Goal: Task Accomplishment & Management: Manage account settings

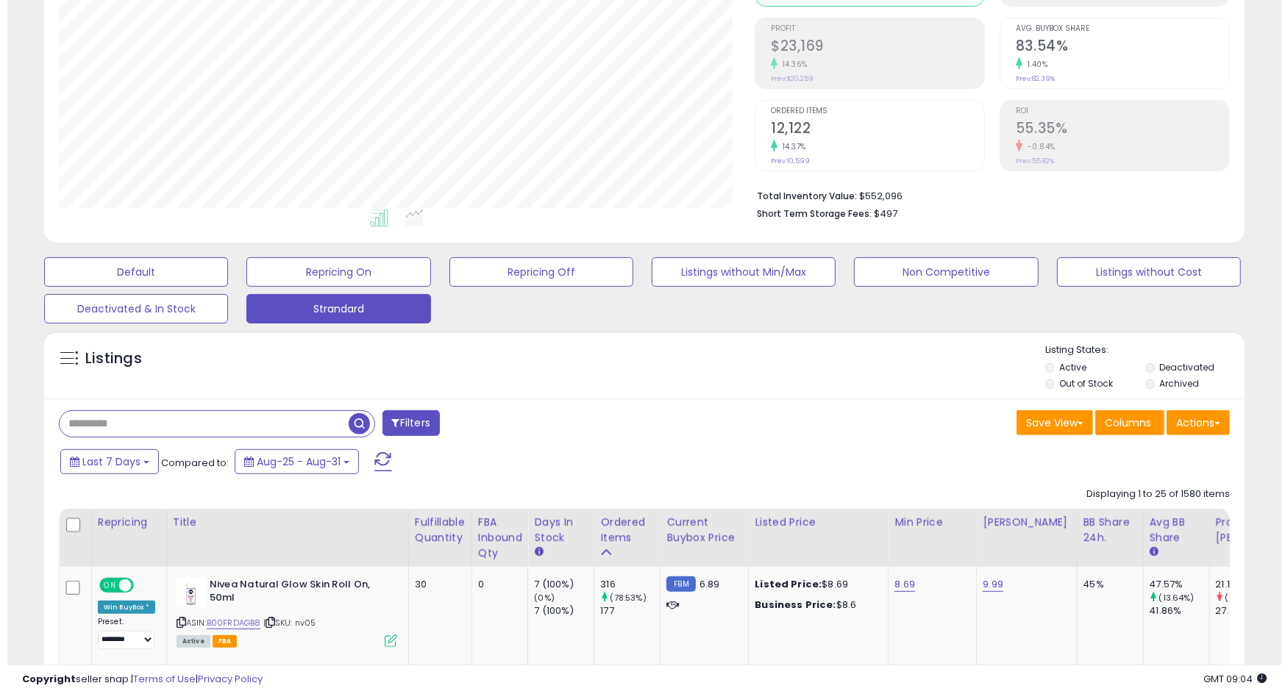
scroll to position [301, 695]
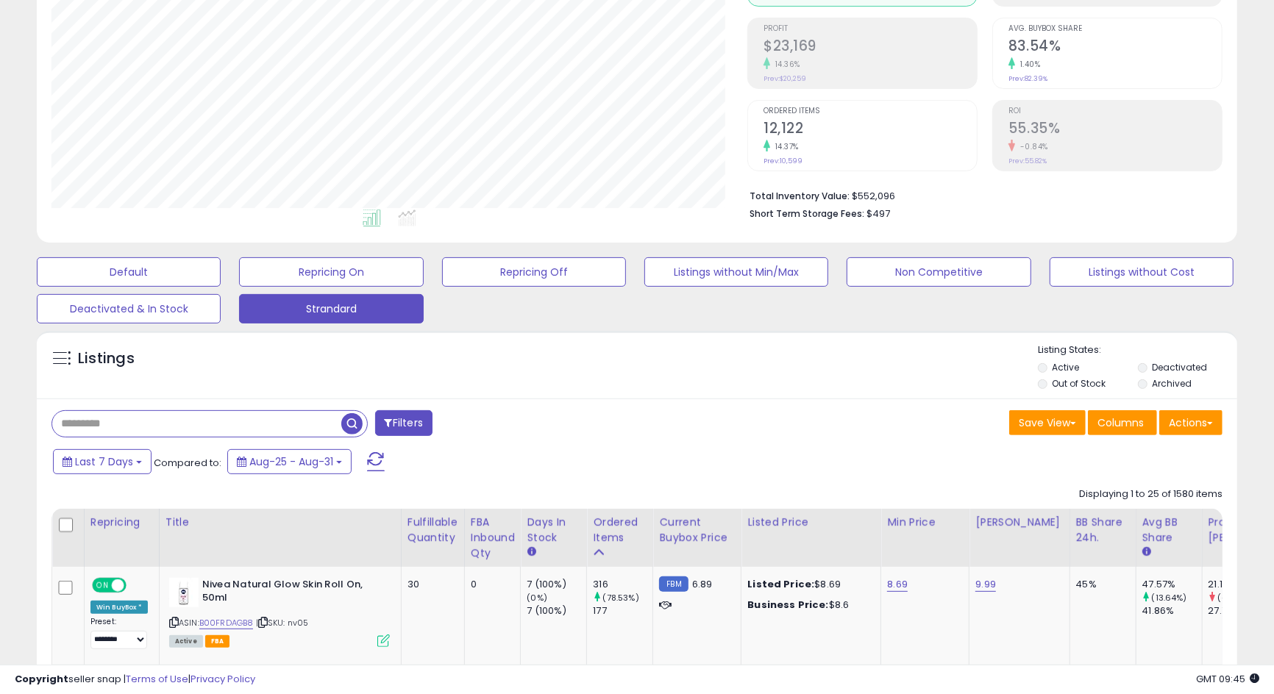
click at [140, 419] on input "text" at bounding box center [196, 424] width 289 height 26
type input "****"
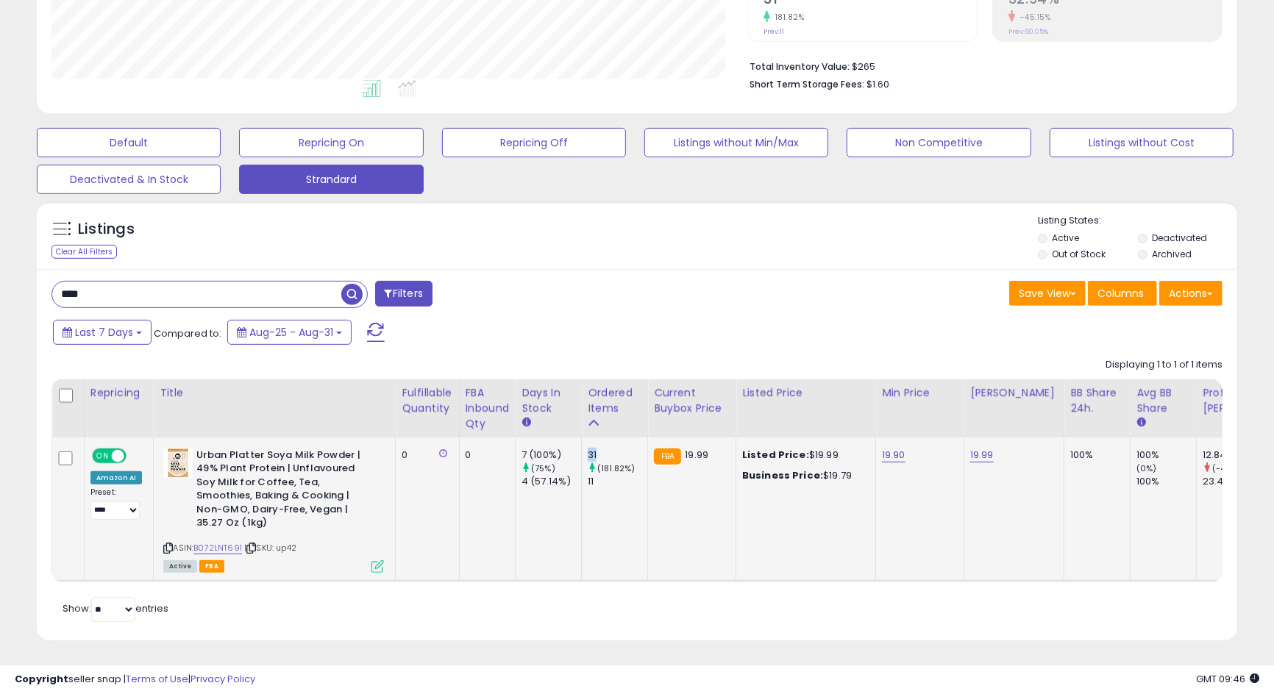
drag, startPoint x: 582, startPoint y: 454, endPoint x: 616, endPoint y: 447, distance: 35.3
click at [616, 447] on td "31 (181.82%) 11" at bounding box center [615, 510] width 66 height 144
click at [613, 450] on div "31" at bounding box center [618, 455] width 60 height 13
drag, startPoint x: 605, startPoint y: 452, endPoint x: 582, endPoint y: 454, distance: 23.6
click at [582, 454] on td "31 (181.82%) 11" at bounding box center [615, 510] width 66 height 144
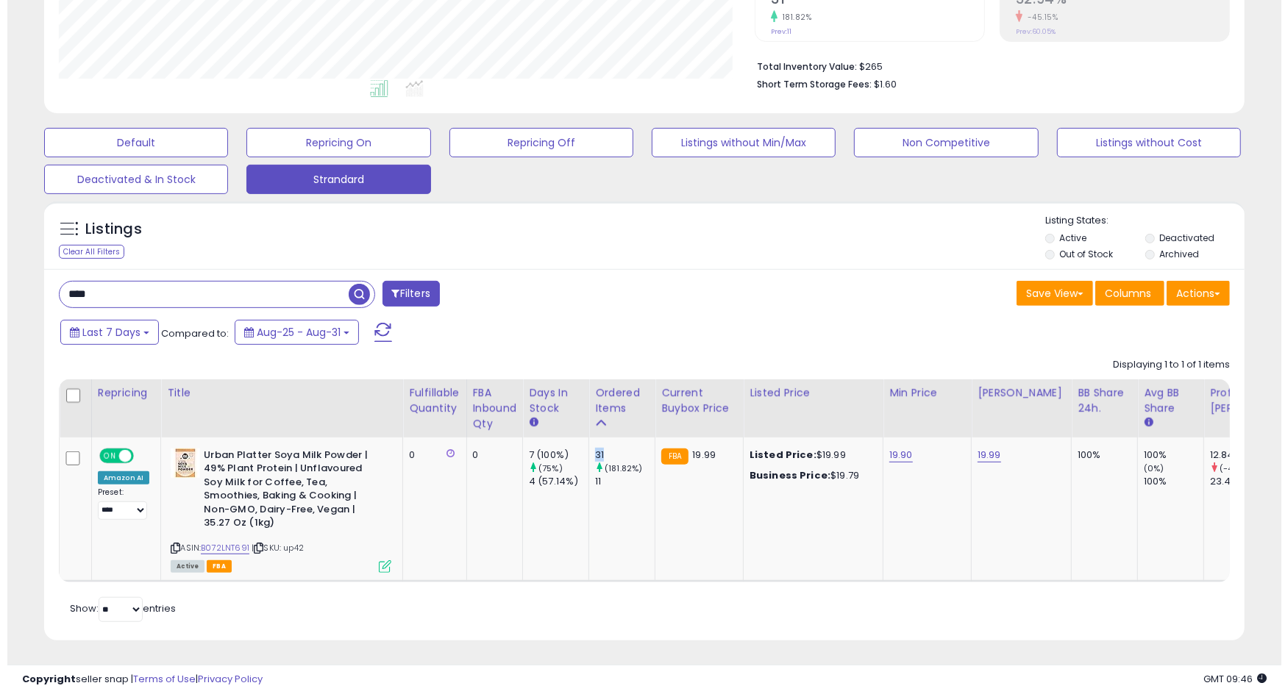
scroll to position [0, 0]
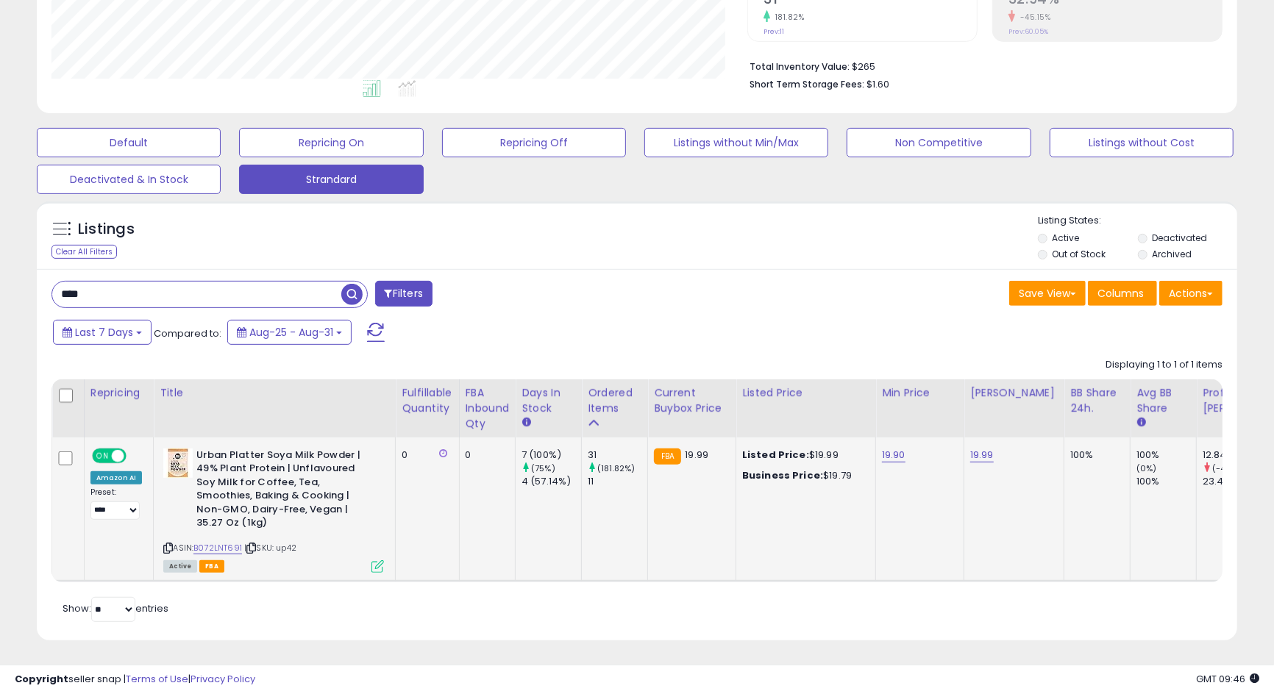
click at [374, 560] on icon at bounding box center [377, 566] width 13 height 13
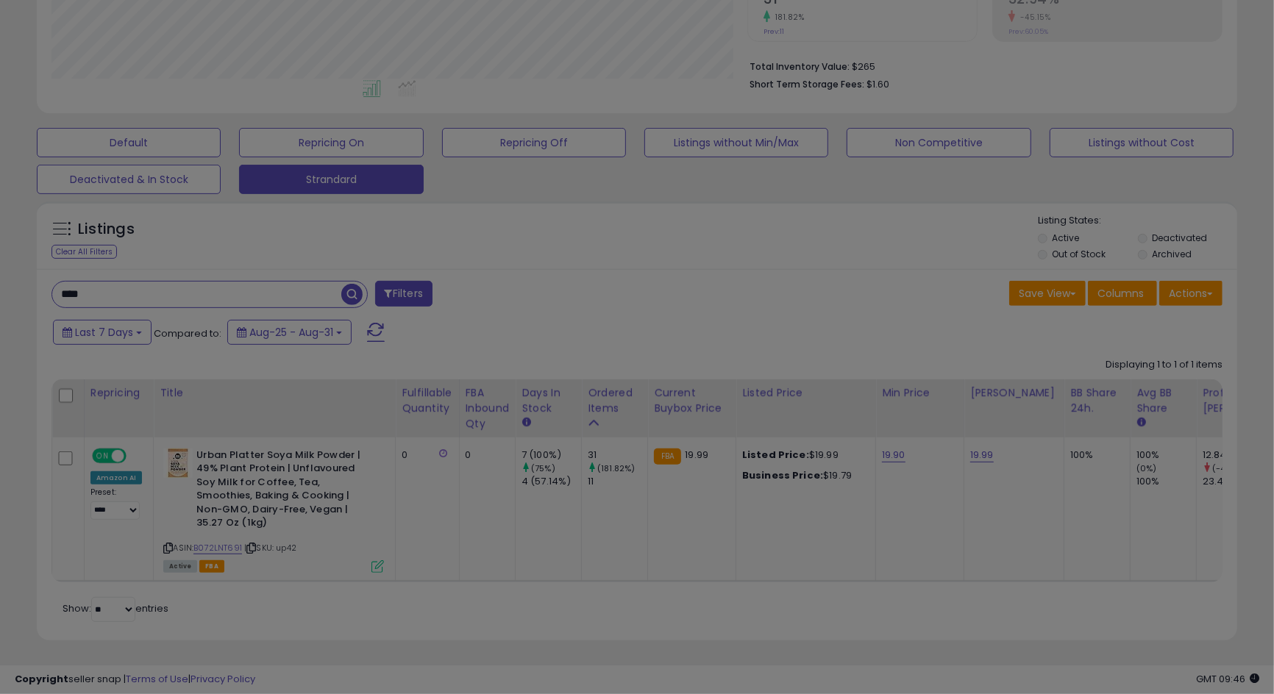
scroll to position [301, 704]
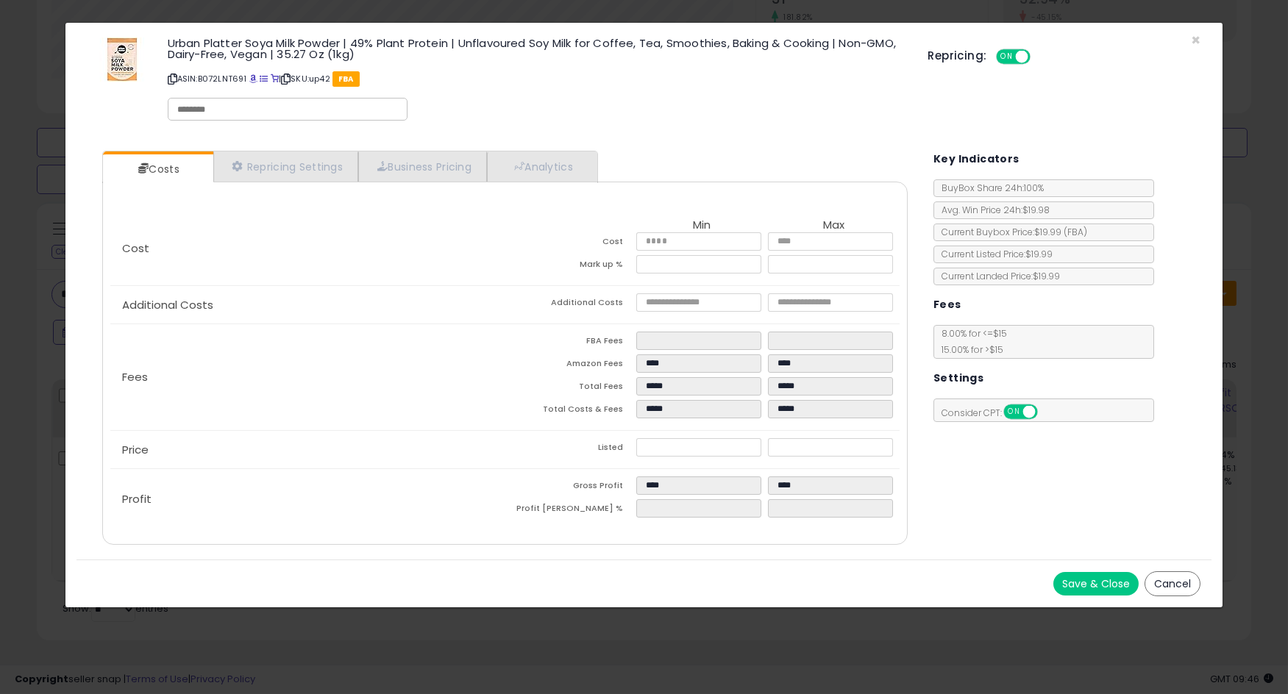
click at [672, 543] on div "Cost Min Max Cost **** **** Mark up % ***** ***** Additional Costs Additional C…" at bounding box center [504, 363] width 805 height 363
click at [782, 564] on div "Save & Close Cancel" at bounding box center [643, 584] width 1135 height 48
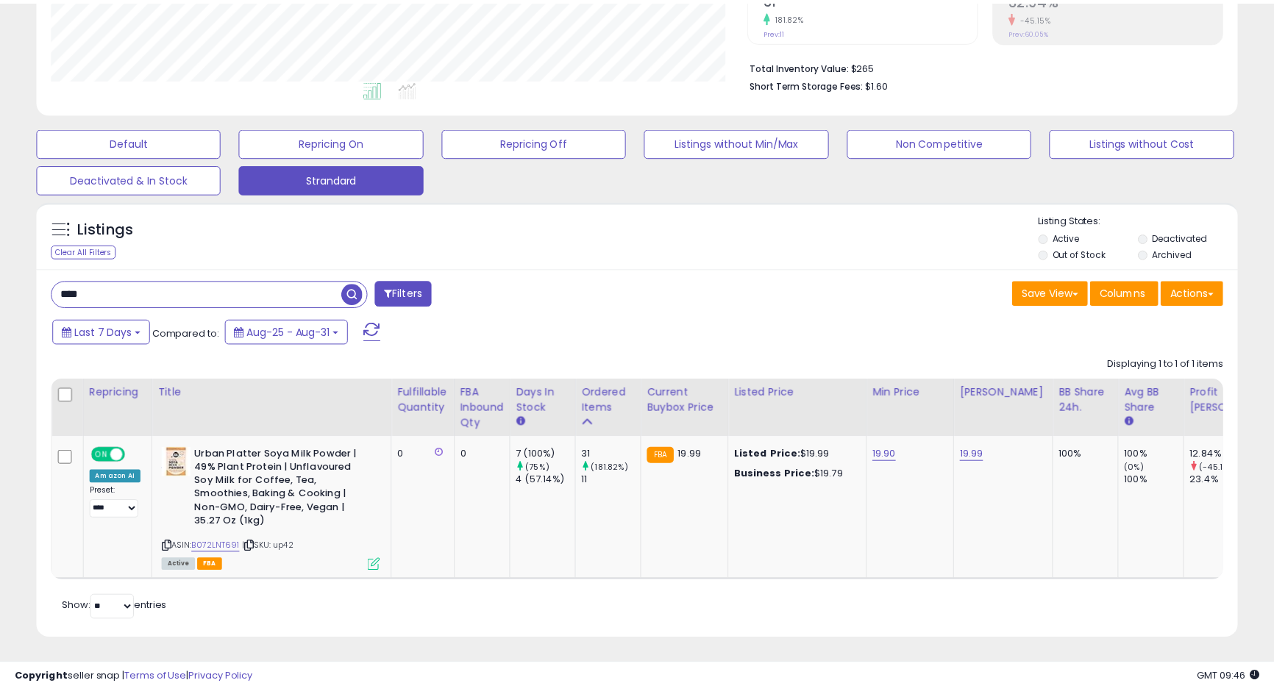
scroll to position [735086, 734692]
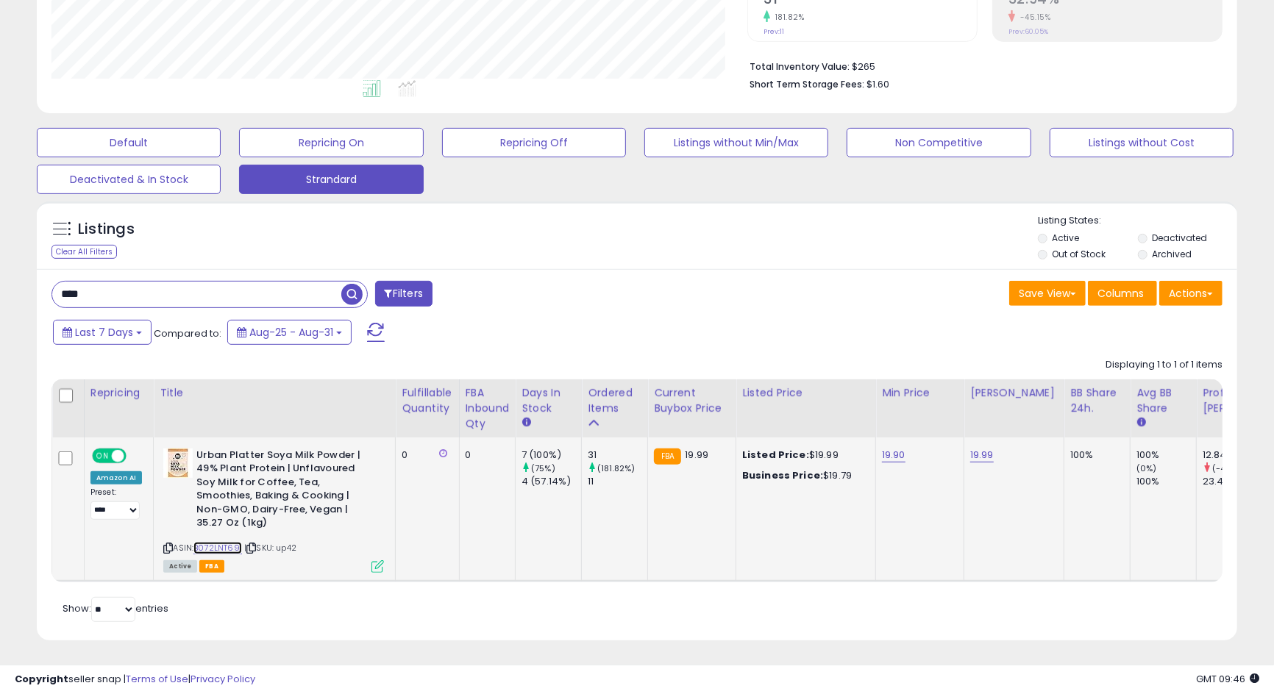
click at [215, 542] on link "B072LNT691" at bounding box center [217, 548] width 49 height 13
drag, startPoint x: 151, startPoint y: 297, endPoint x: 0, endPoint y: 268, distance: 154.2
click at [0, 268] on div "**********" at bounding box center [637, 185] width 1274 height 1019
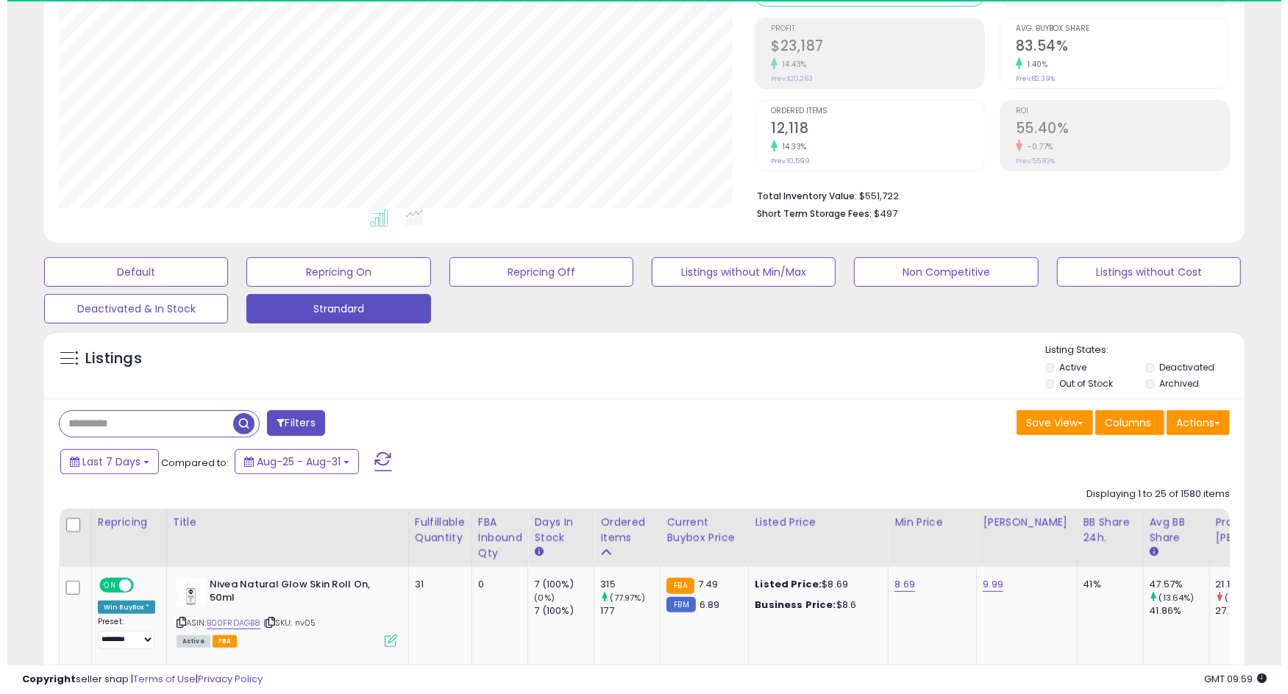
scroll to position [301, 695]
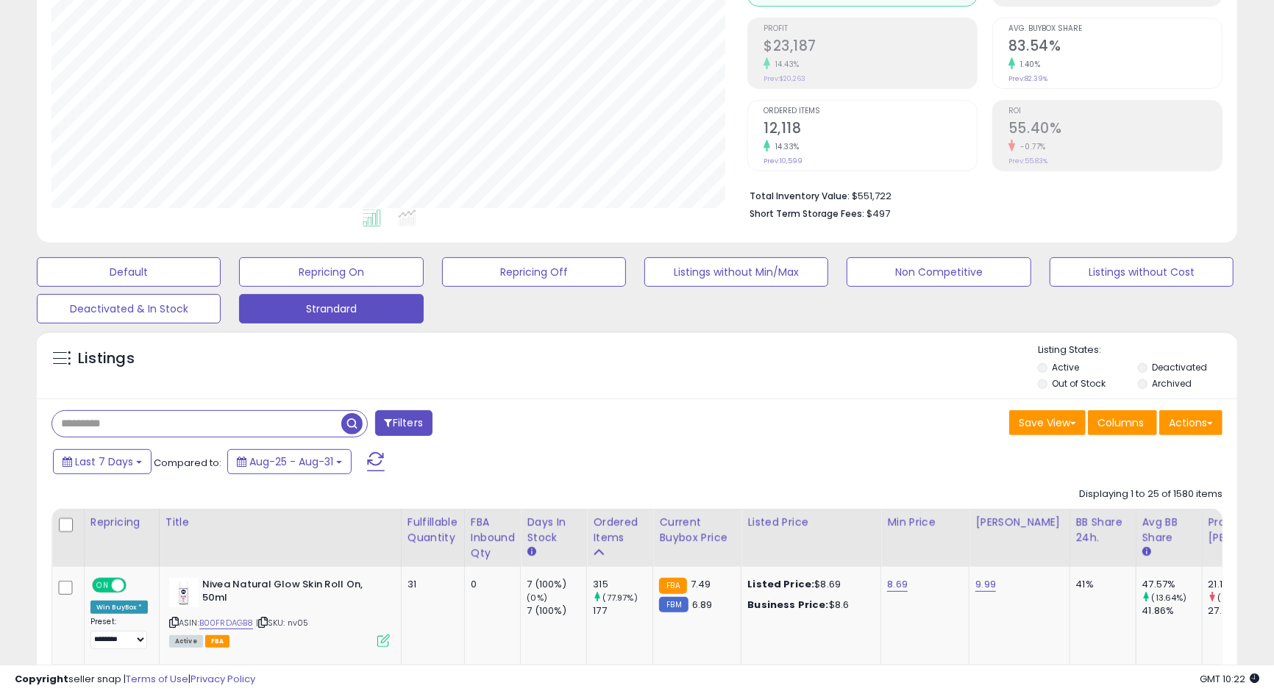
click at [182, 410] on div at bounding box center [209, 423] width 316 height 27
click at [176, 418] on input "text" at bounding box center [196, 424] width 289 height 26
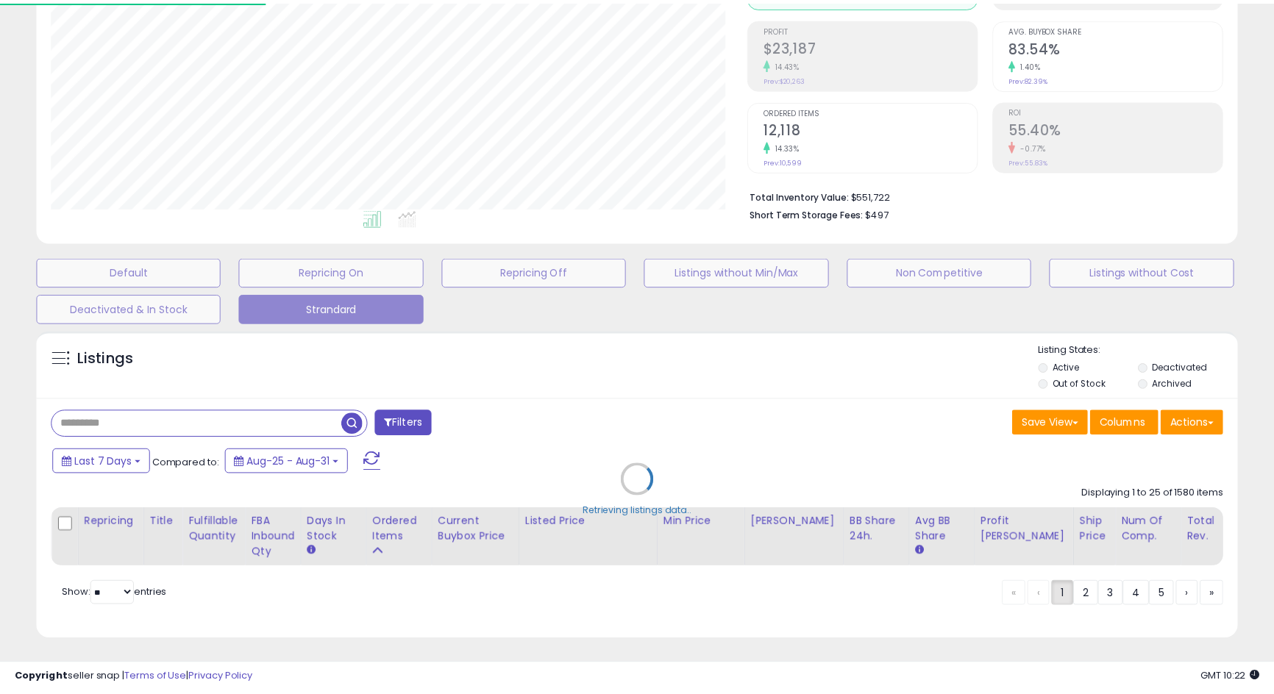
scroll to position [301, 704]
click at [121, 423] on div "Retrieving listings data.." at bounding box center [644, 491] width 1236 height 335
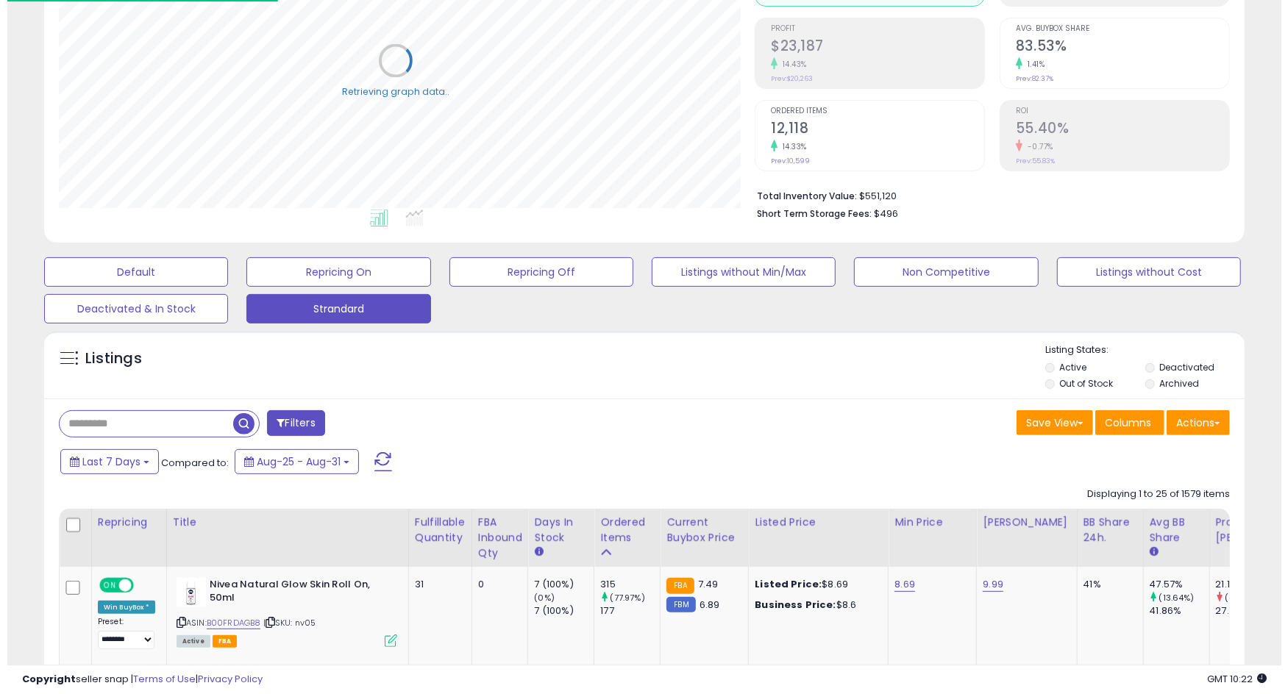
scroll to position [735086, 734692]
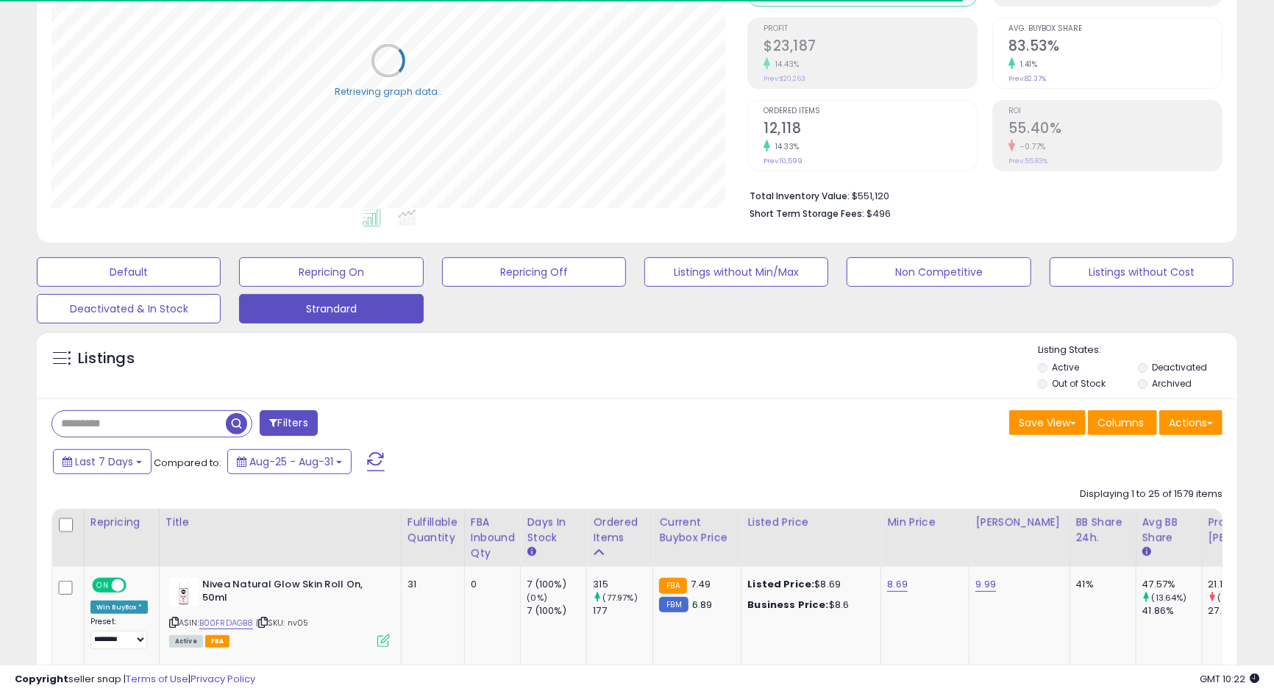
click at [93, 419] on input "text" at bounding box center [139, 424] width 174 height 26
paste input "*****"
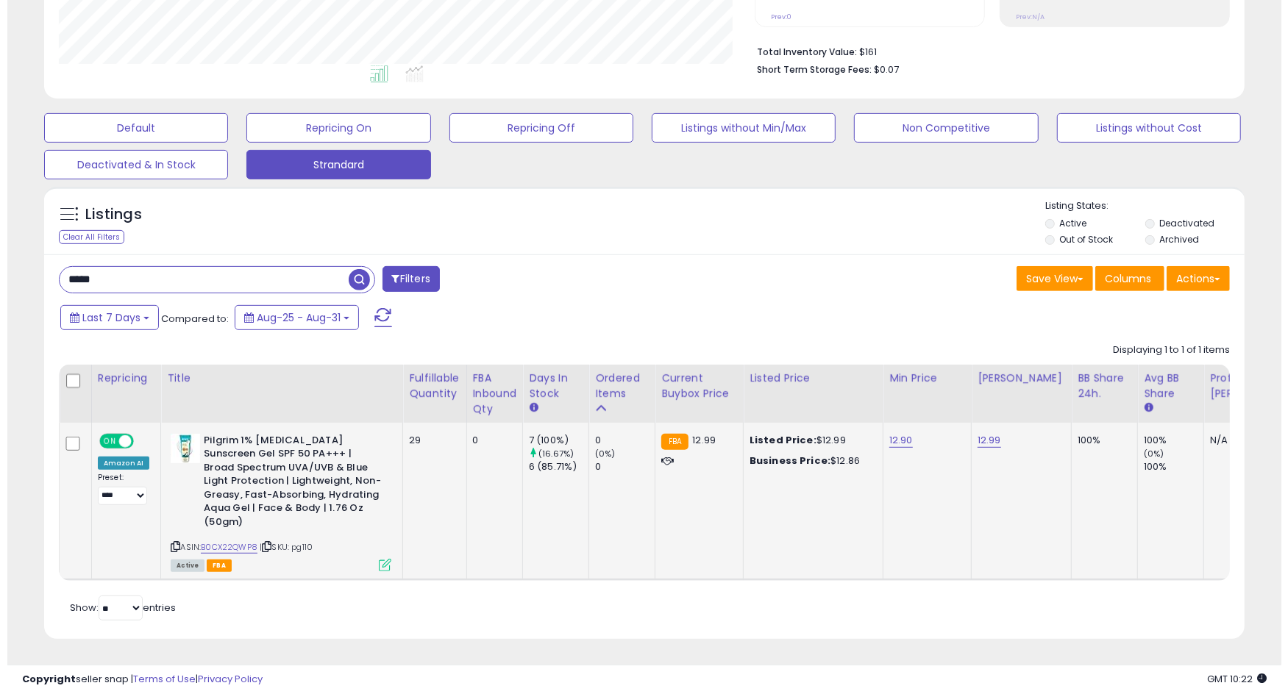
scroll to position [301, 695]
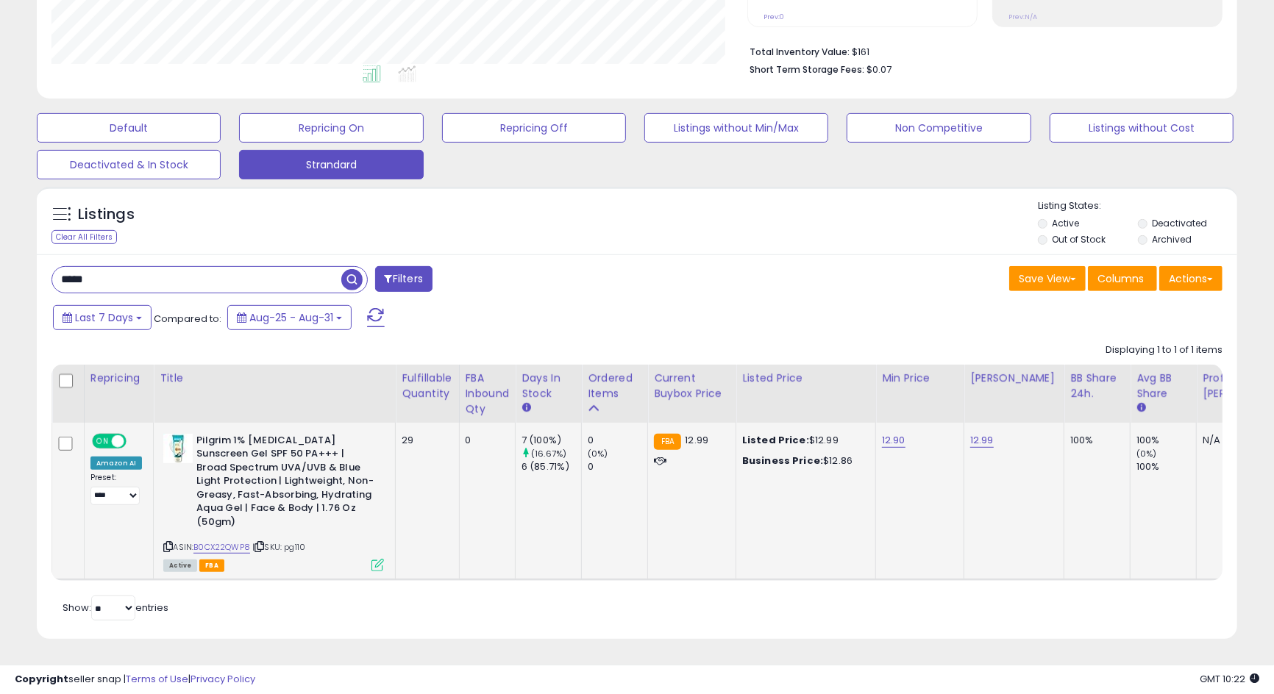
click at [373, 559] on icon at bounding box center [377, 565] width 13 height 13
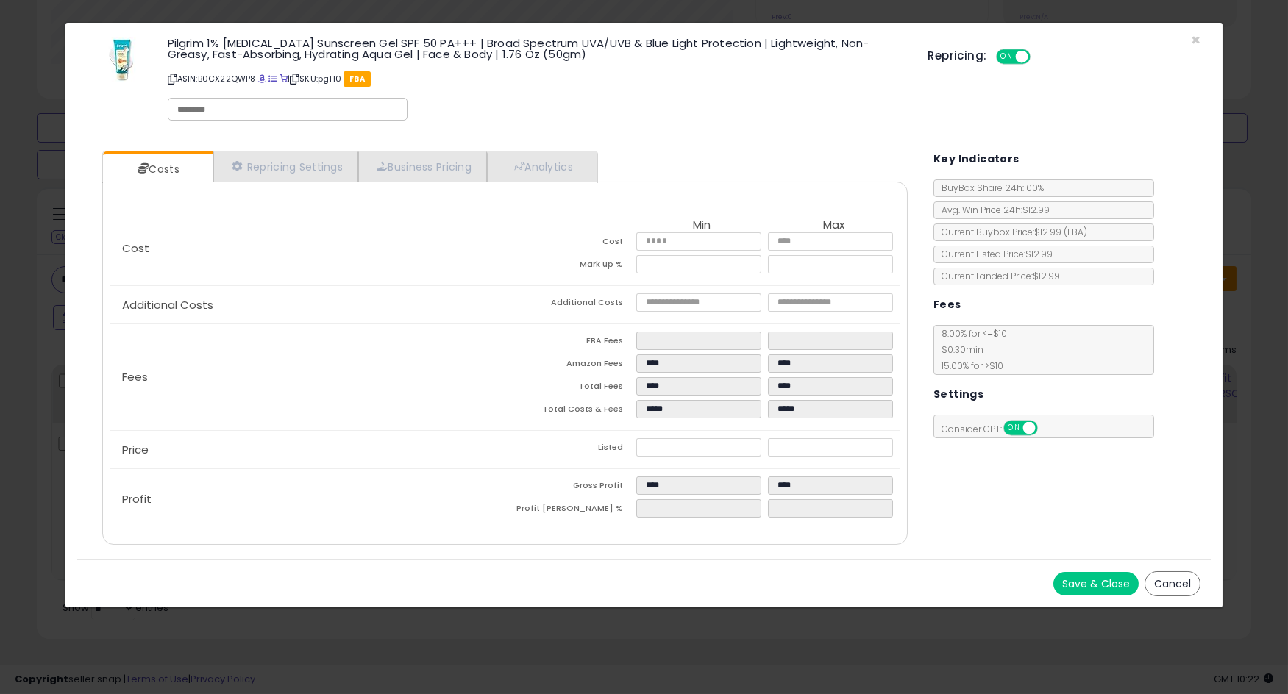
click at [1163, 577] on button "Cancel" at bounding box center [1172, 583] width 56 height 25
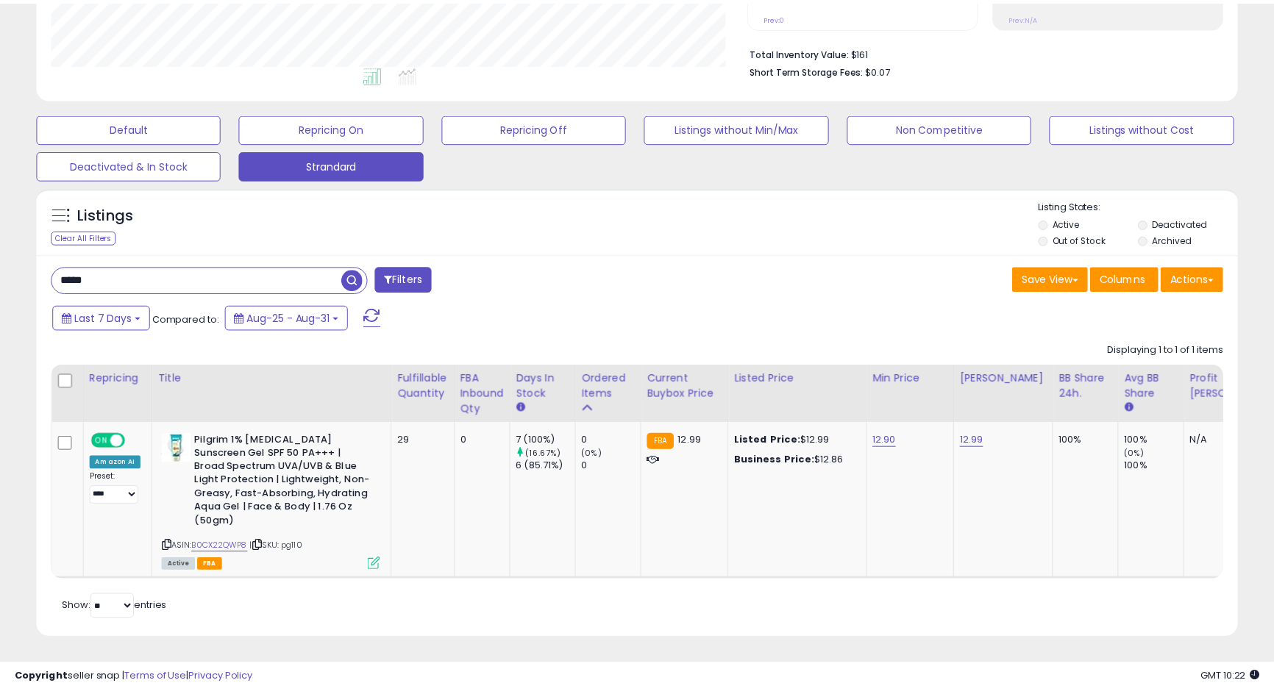
scroll to position [735086, 734692]
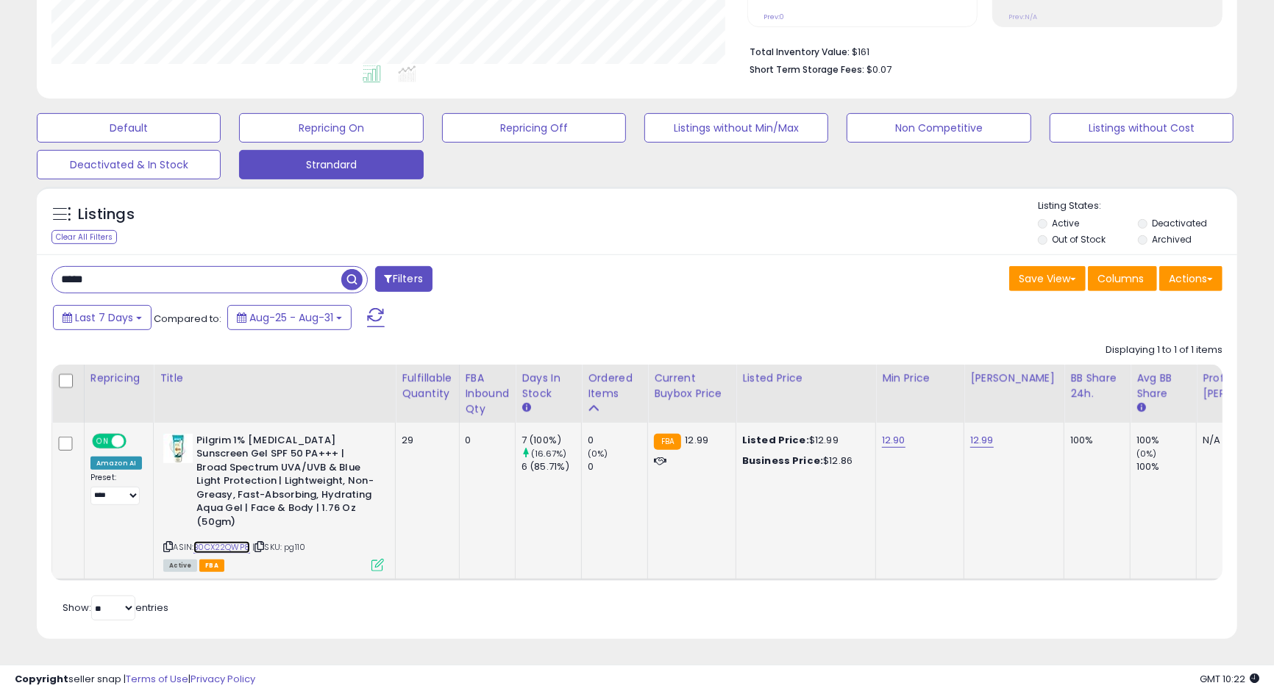
click at [231, 541] on link "B0CX22QWP8" at bounding box center [221, 547] width 57 height 13
click at [135, 268] on input "*****" at bounding box center [196, 280] width 289 height 26
paste input "text"
type input "*****"
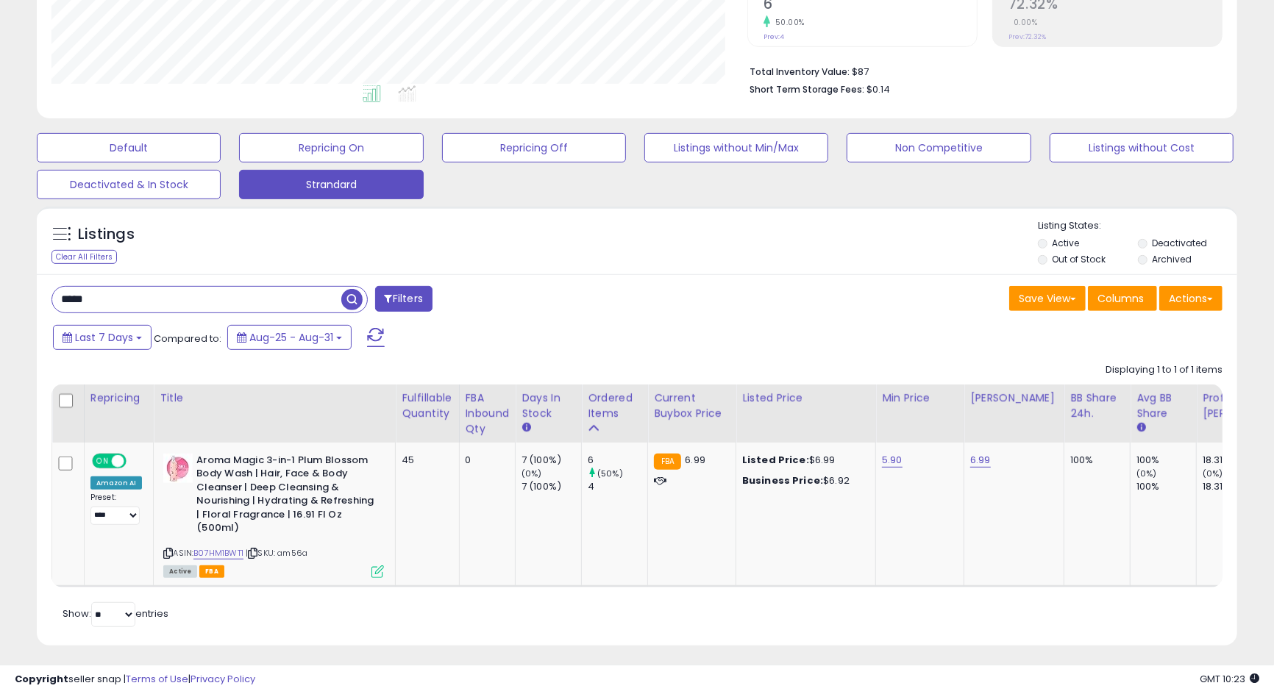
scroll to position [385, 0]
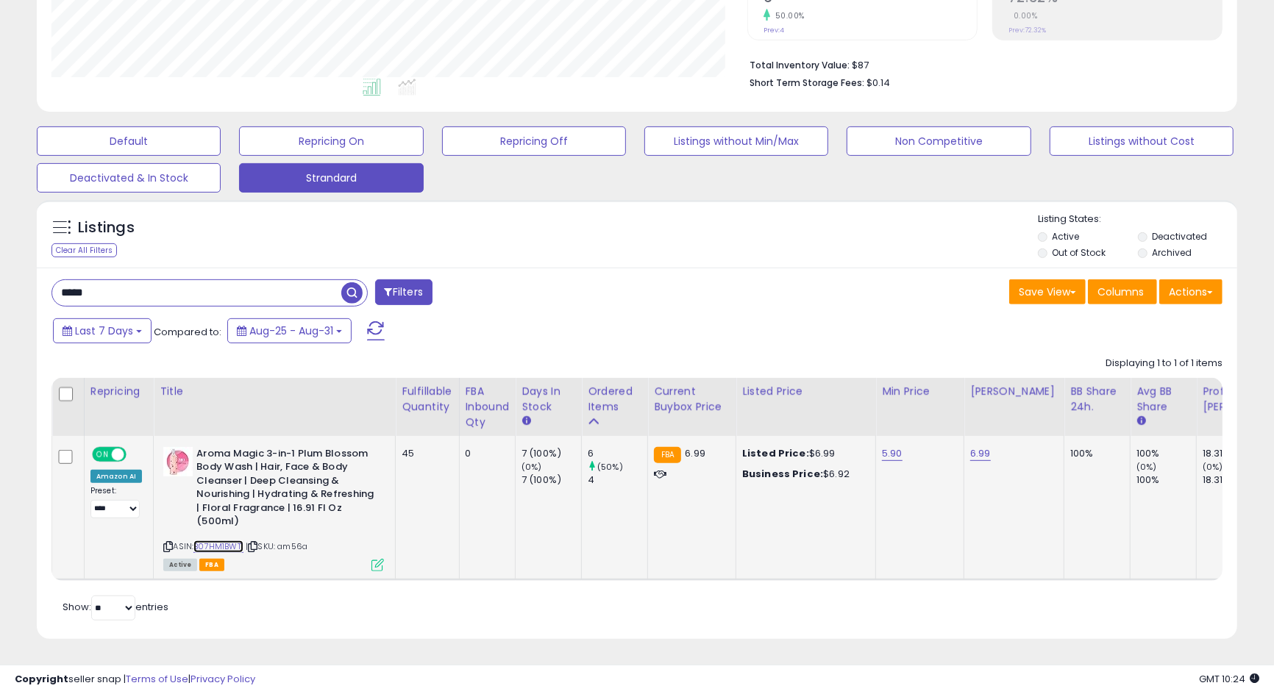
click at [225, 541] on link "B07HM1BWT1" at bounding box center [218, 547] width 50 height 13
drag, startPoint x: 516, startPoint y: 440, endPoint x: 639, endPoint y: 532, distance: 153.8
click at [615, 483] on tr "ON OFF Amazon AI Preset: **** ****** ********* ******** ******** ******* Succes…" at bounding box center [1109, 508] width 2114 height 144
click at [639, 532] on td "6 (50%) 4" at bounding box center [615, 508] width 66 height 144
click at [117, 327] on button "Last 7 Days" at bounding box center [102, 330] width 99 height 25
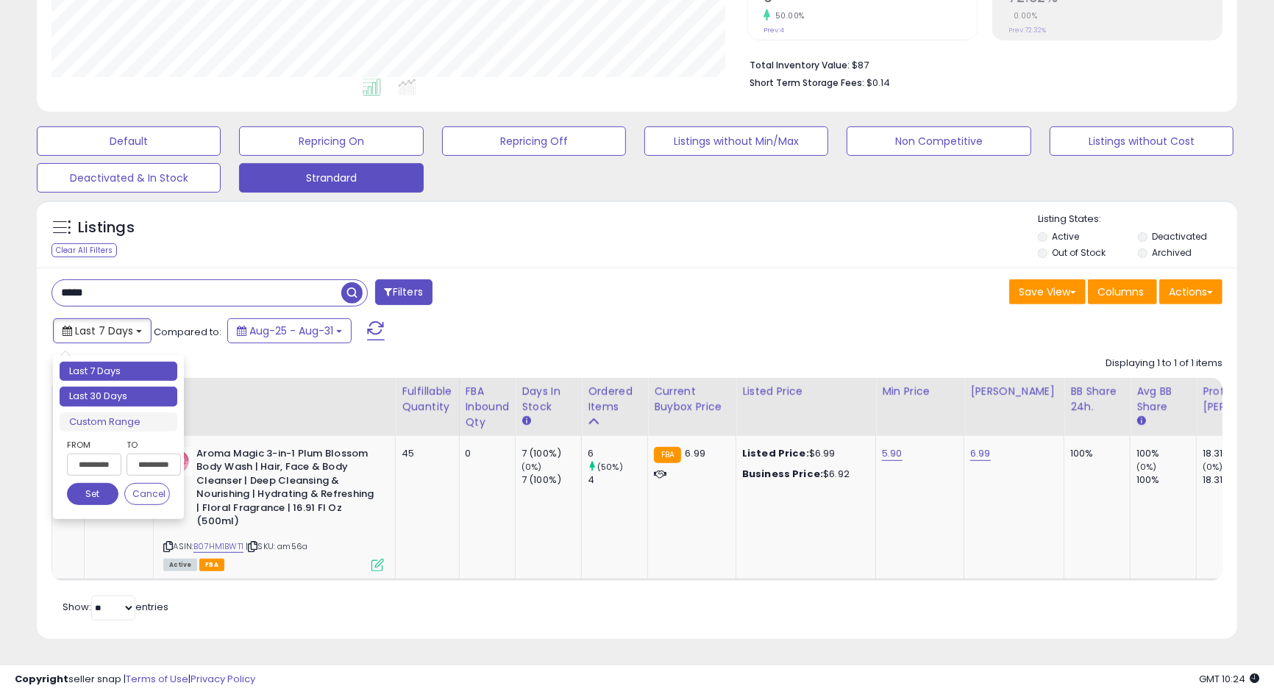
type input "**********"
click at [134, 387] on li "Last 30 Days" at bounding box center [119, 397] width 118 height 20
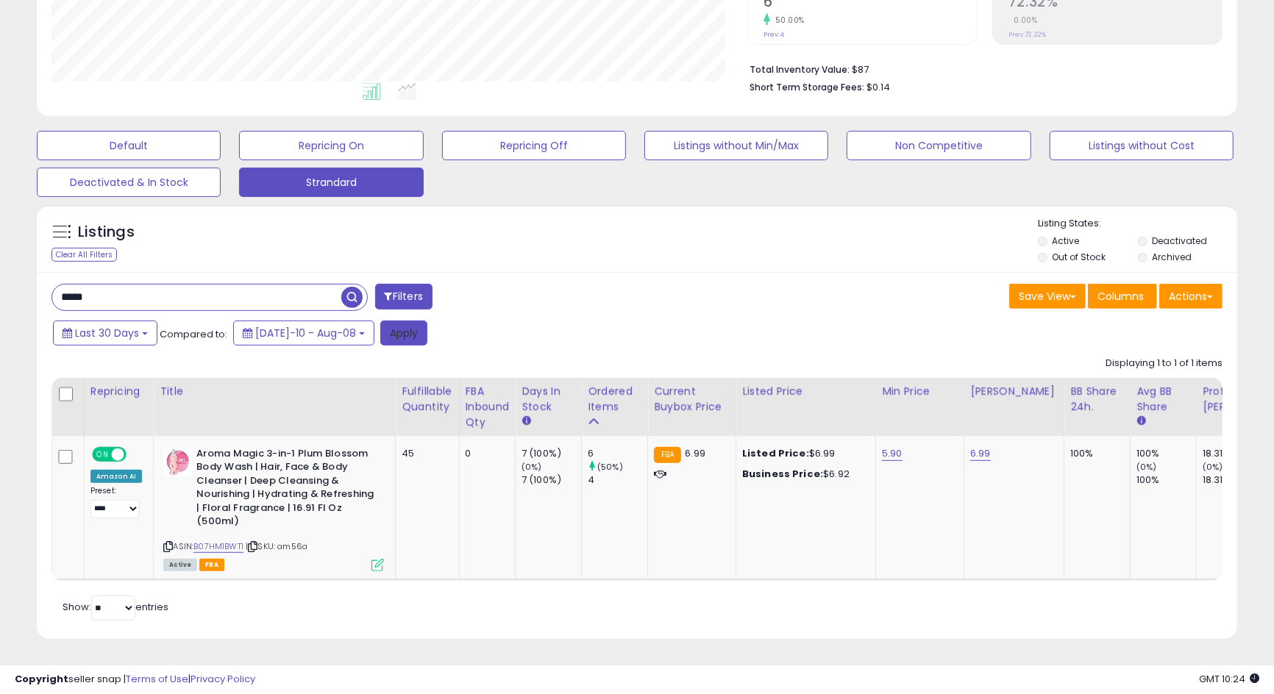
click at [393, 331] on button "Apply" at bounding box center [403, 333] width 47 height 25
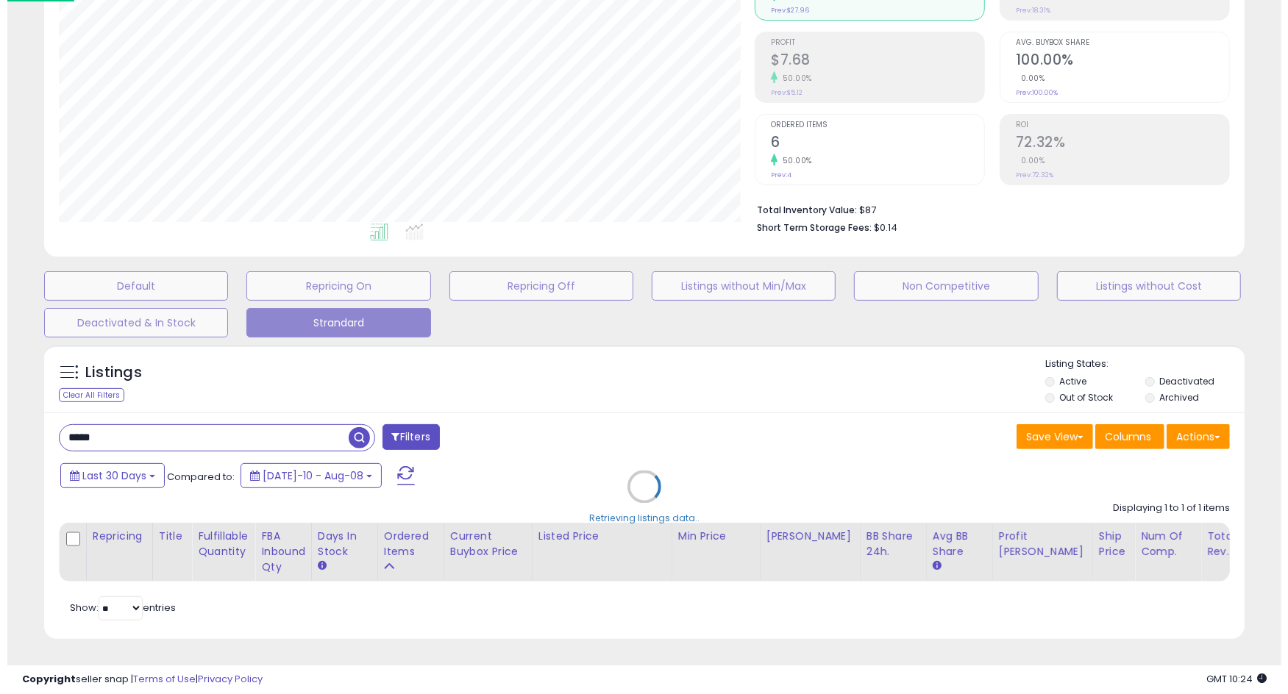
scroll to position [301, 704]
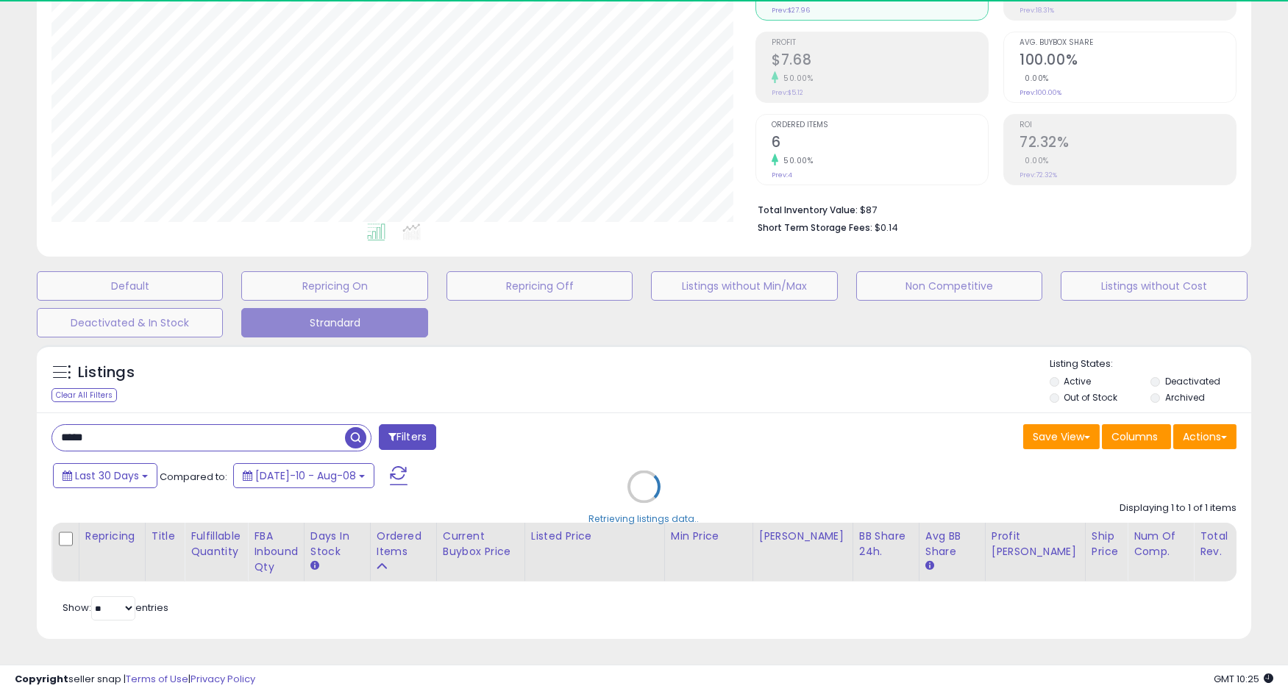
click at [138, 413] on div "Retrieving listings data.." at bounding box center [644, 498] width 1236 height 320
click at [132, 428] on div "Retrieving listings data.." at bounding box center [644, 498] width 1236 height 320
click at [179, 420] on div "Retrieving listings data.." at bounding box center [644, 498] width 1236 height 320
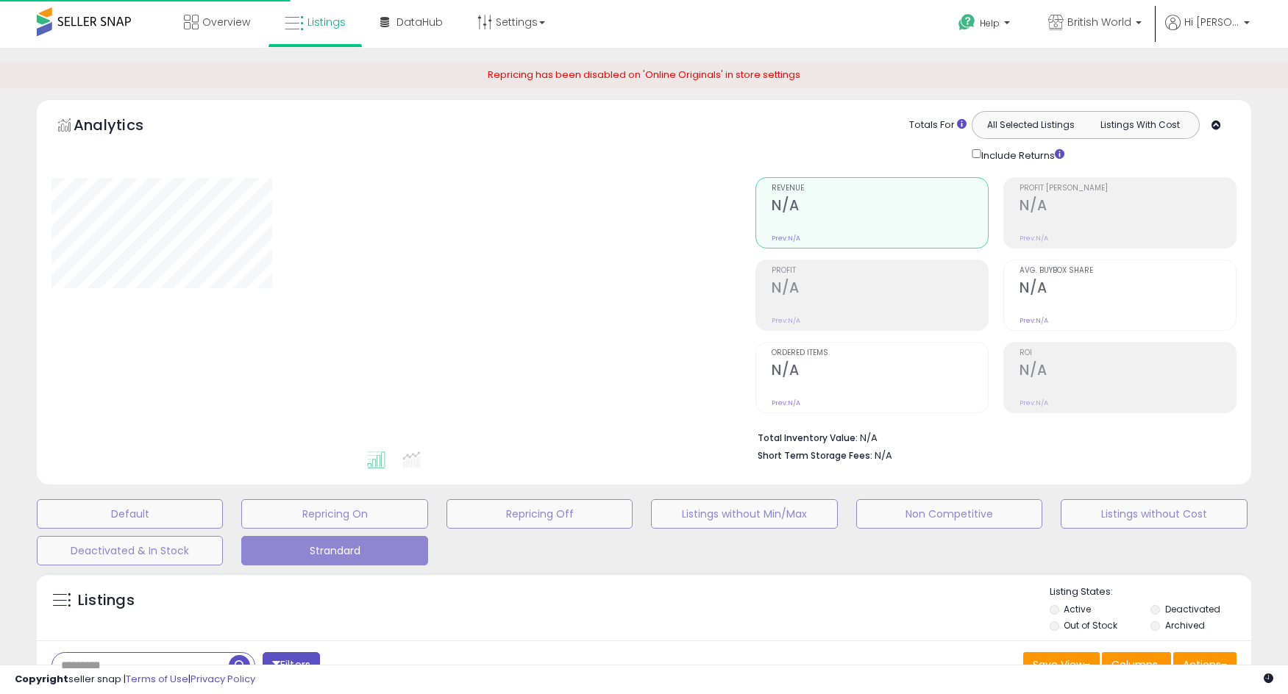
scroll to position [242, 0]
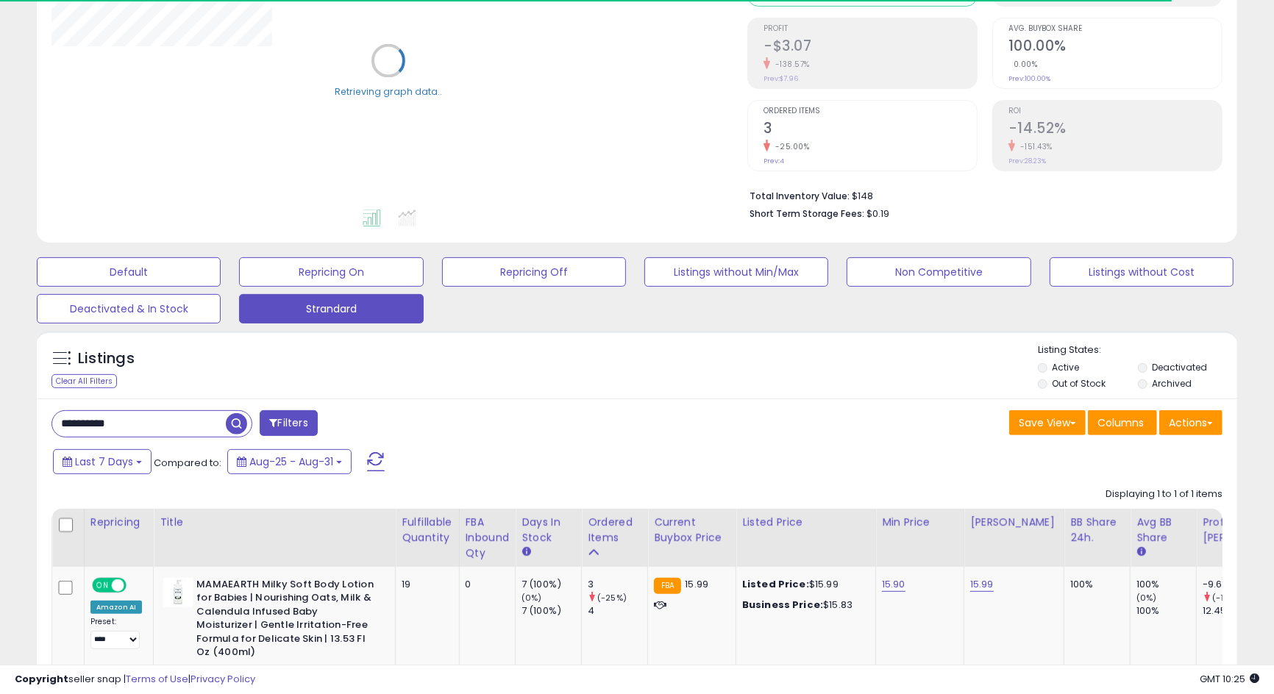
click at [151, 421] on input "**********" at bounding box center [139, 424] width 174 height 26
paste input "text"
type input "*****"
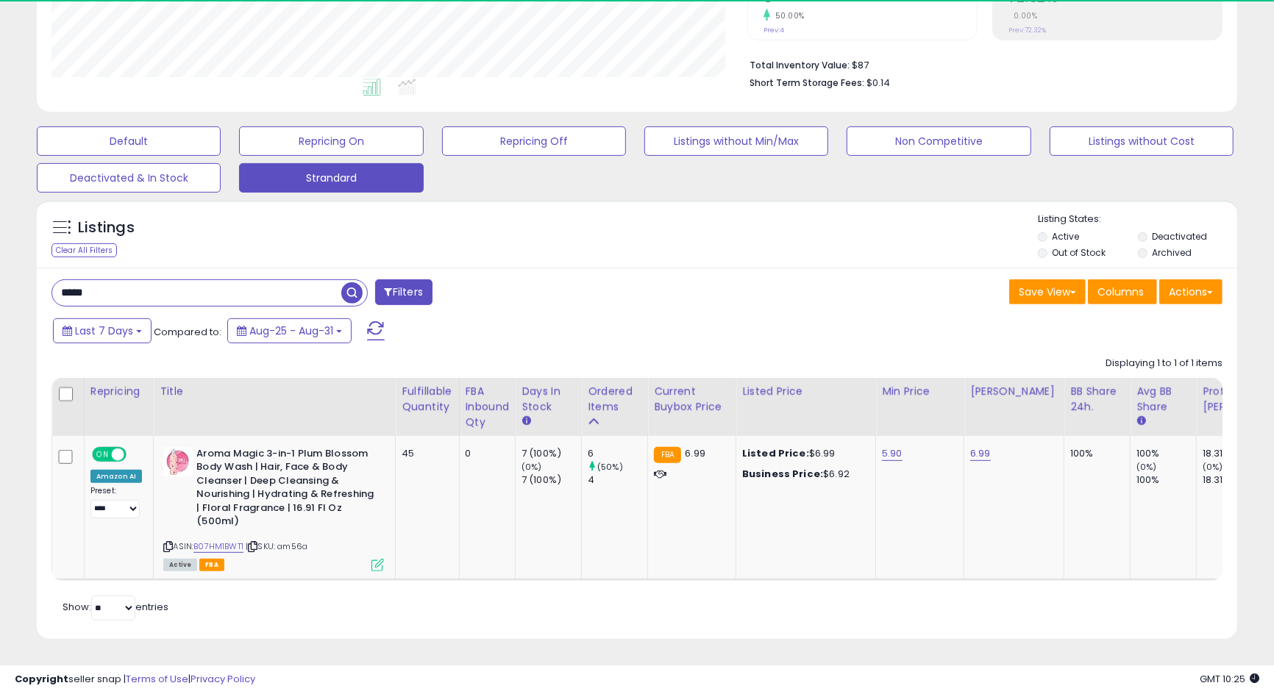
scroll to position [301, 695]
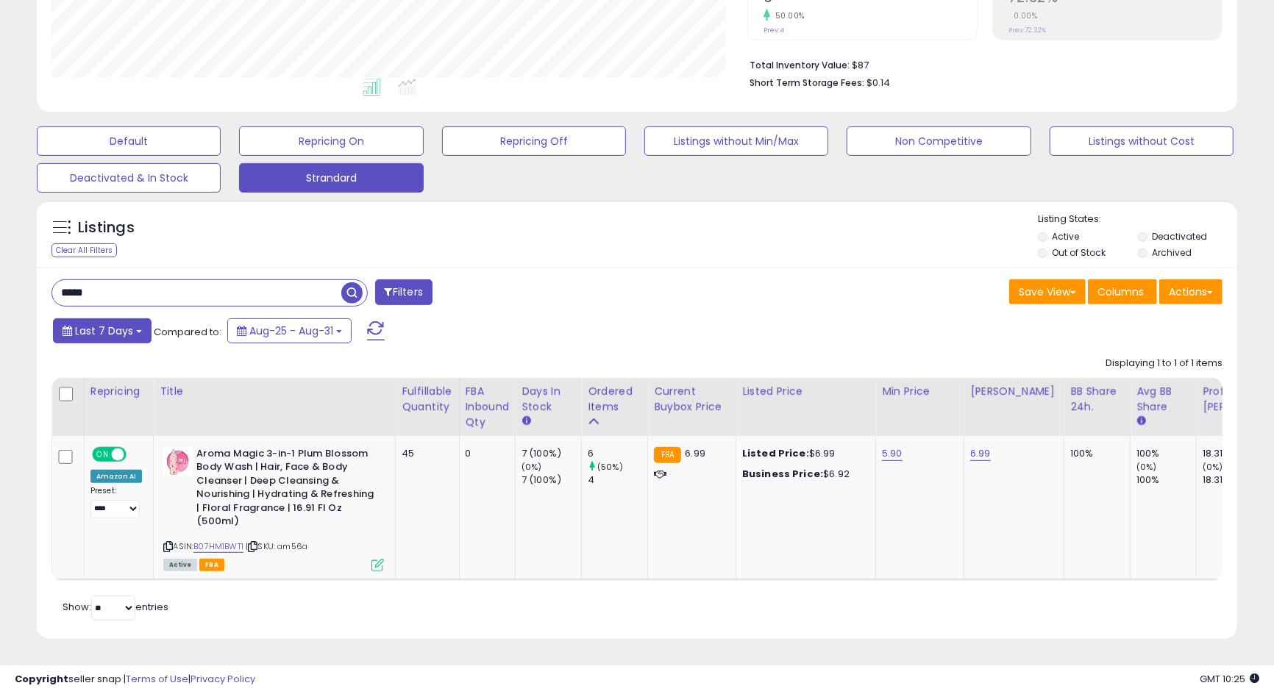
click at [111, 324] on span "Last 7 Days" at bounding box center [104, 331] width 58 height 15
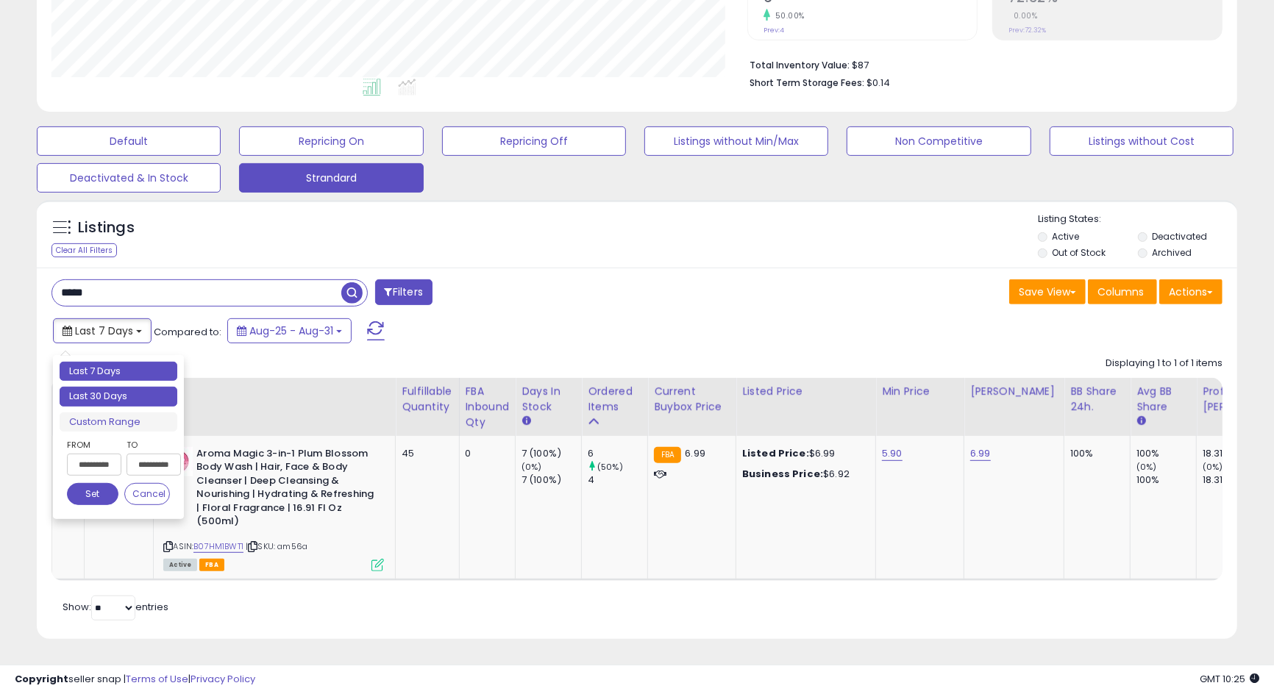
type input "**********"
click at [134, 387] on li "Last 30 Days" at bounding box center [119, 397] width 118 height 20
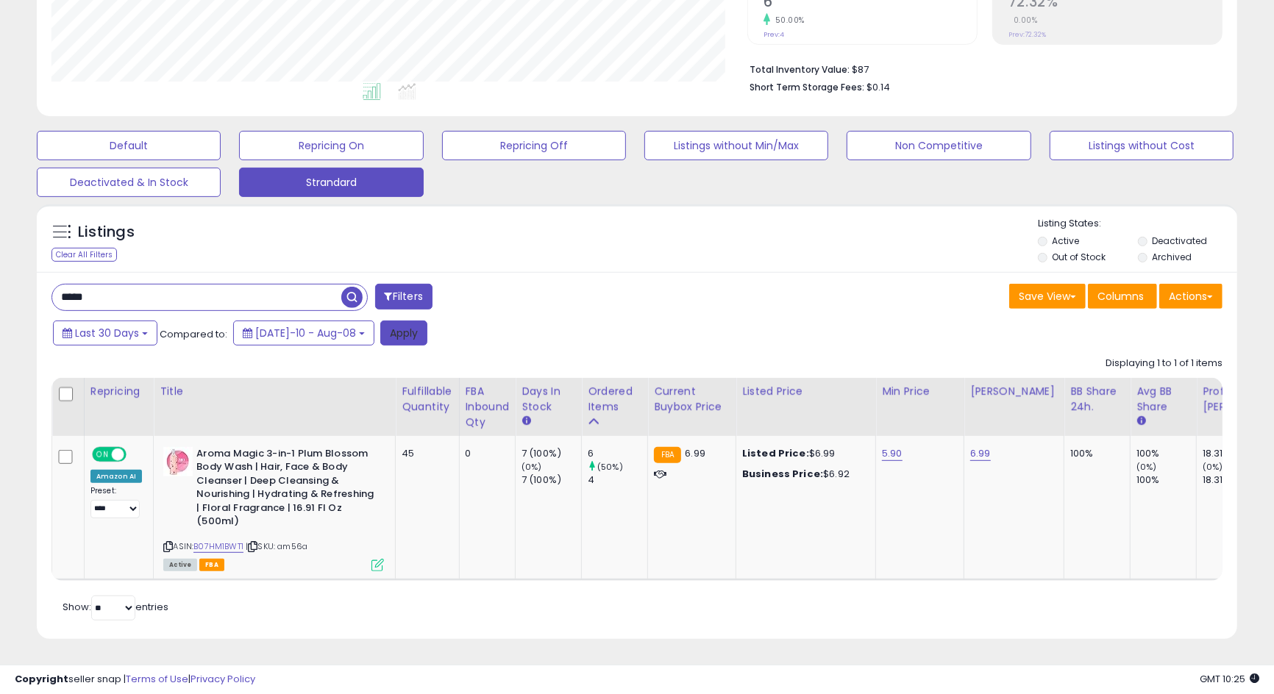
click at [380, 321] on button "Apply" at bounding box center [403, 333] width 47 height 25
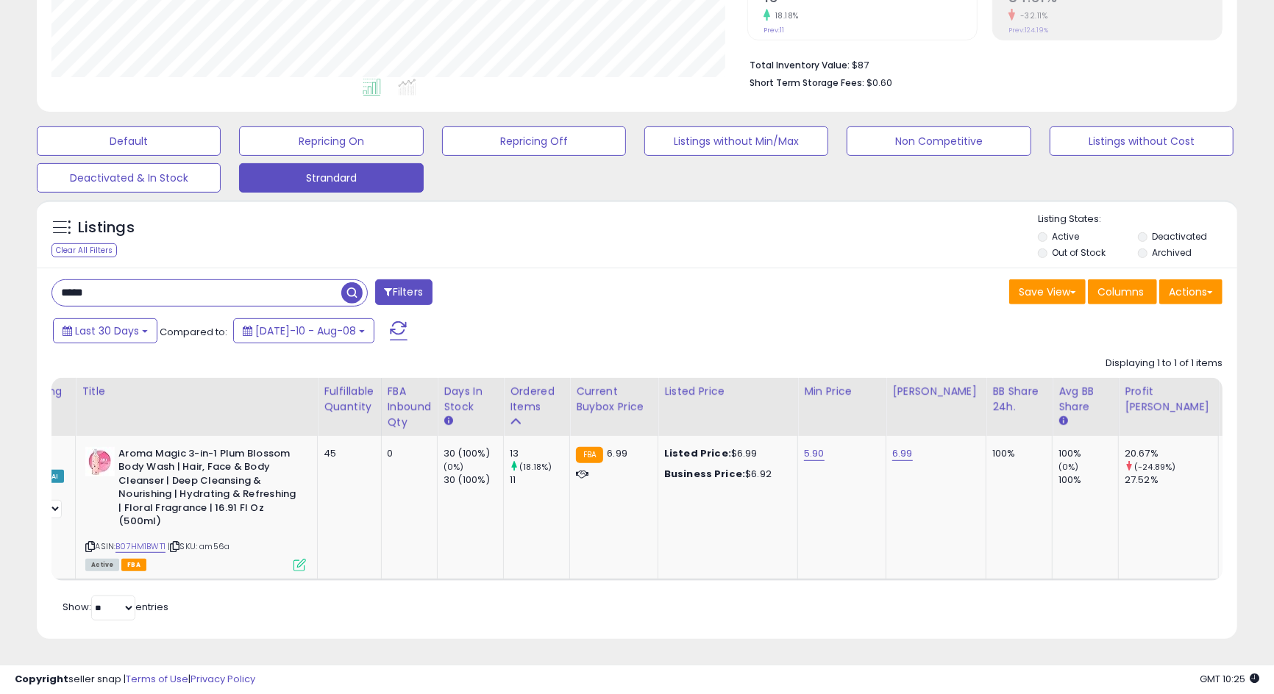
scroll to position [0, 0]
